Goal: Task Accomplishment & Management: Manage account settings

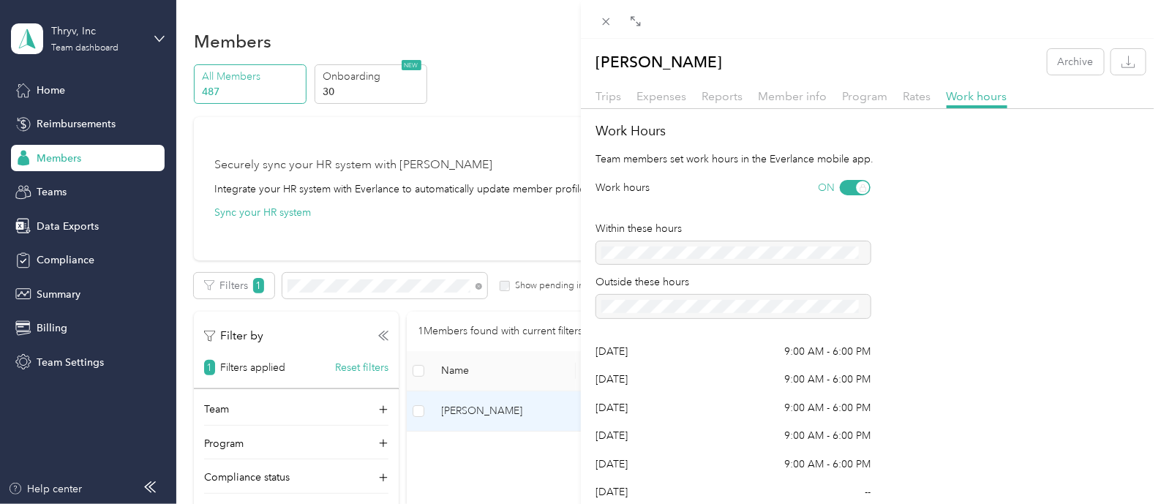
click at [73, 27] on div "[PERSON_NAME] Archive Trips Expenses Reports Member info Program Rates Work hou…" at bounding box center [580, 252] width 1161 height 504
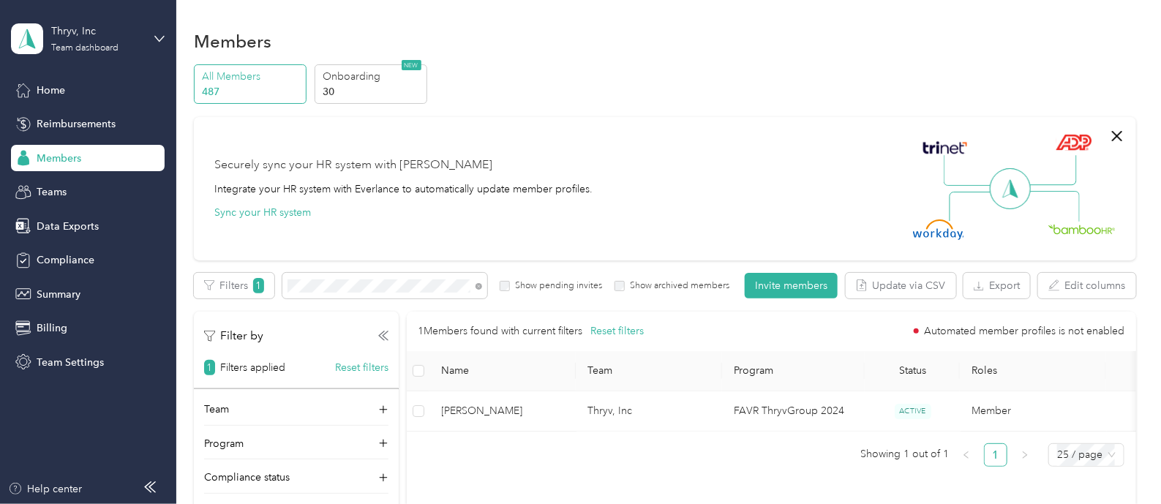
click at [73, 43] on div at bounding box center [580, 252] width 1161 height 504
click at [72, 52] on div "Team dashboard" at bounding box center [84, 48] width 67 height 9
click at [50, 195] on div "Log out" at bounding box center [165, 187] width 288 height 26
